Goal: Find specific page/section: Find specific page/section

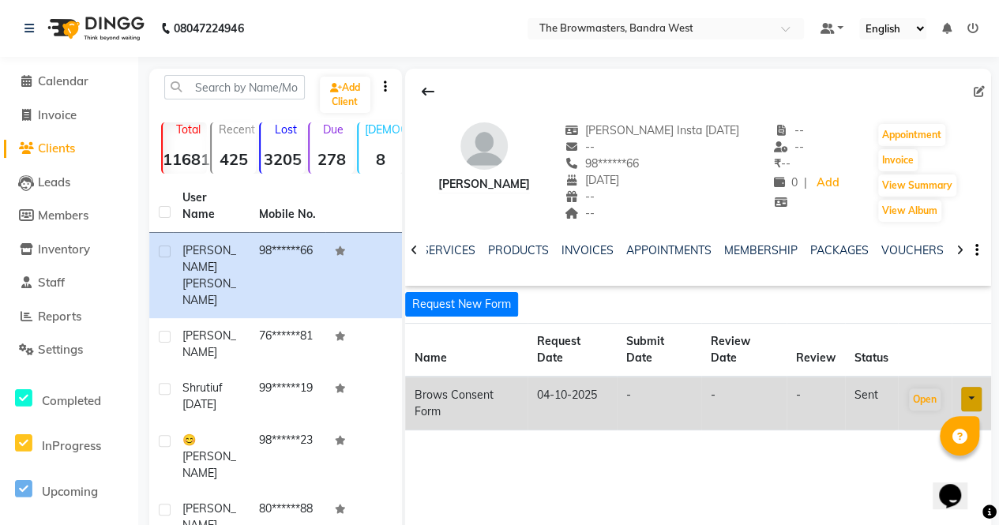
scroll to position [0, 341]
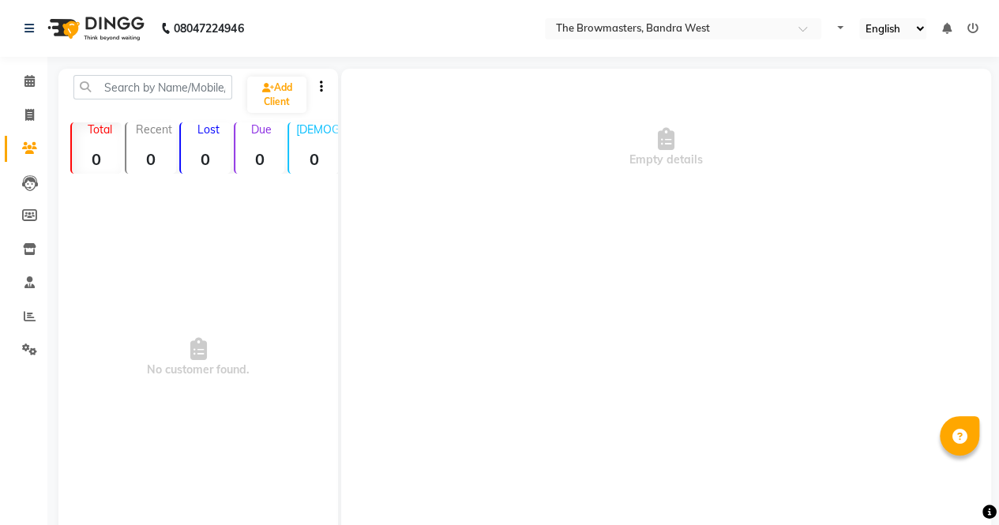
select select "en"
